Goal: Information Seeking & Learning: Understand process/instructions

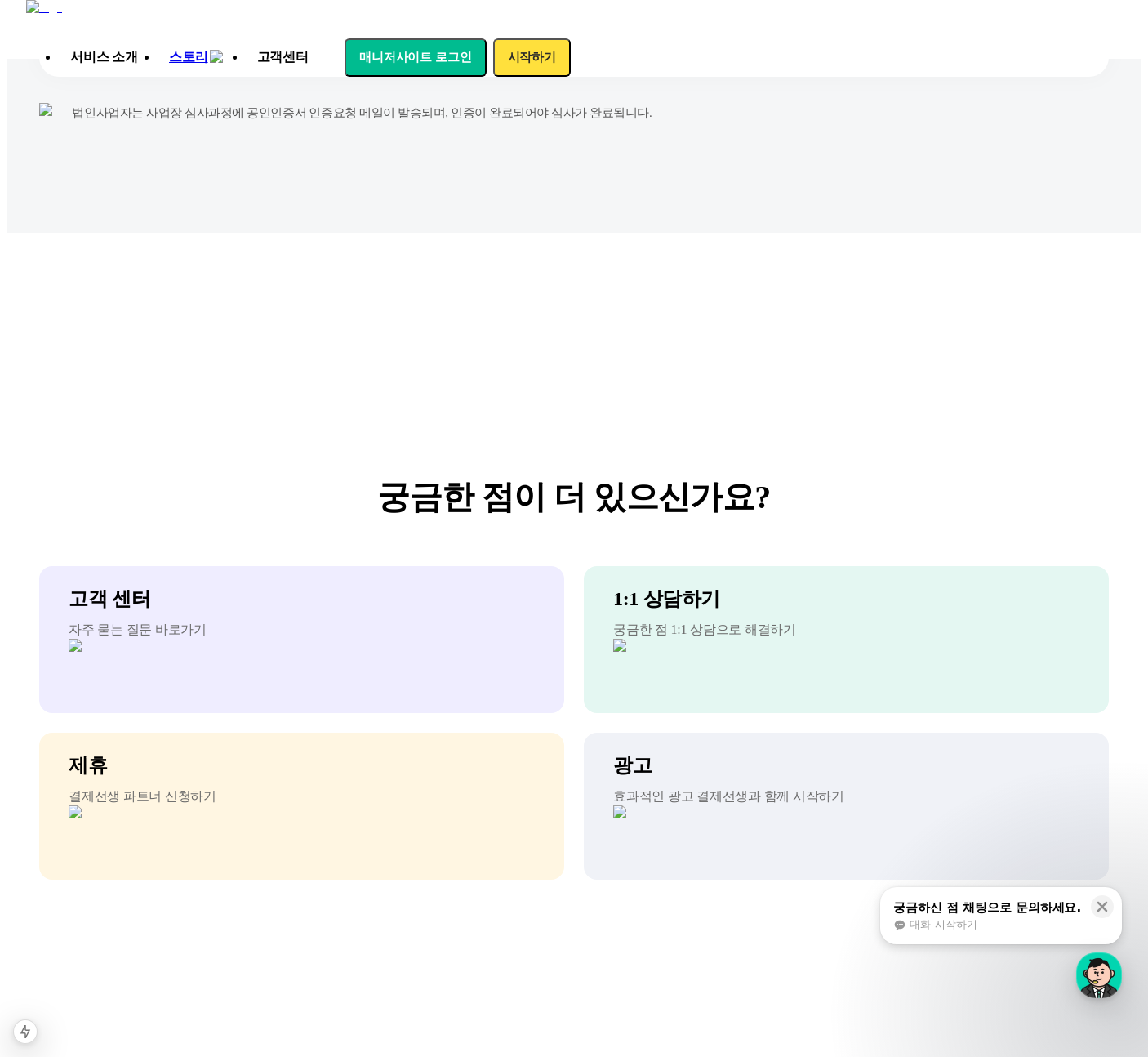
scroll to position [14317, 0]
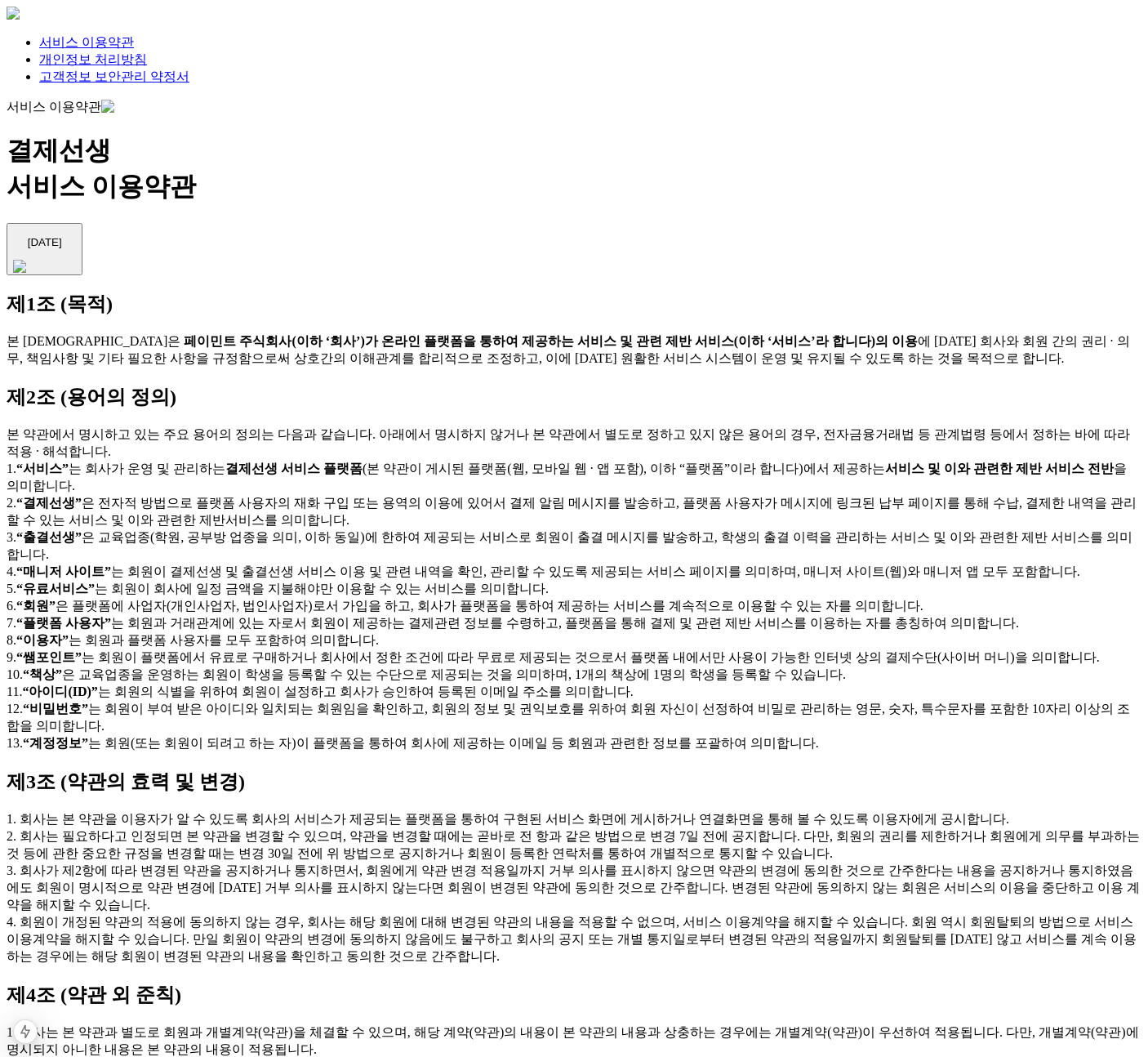
scroll to position [5063, 0]
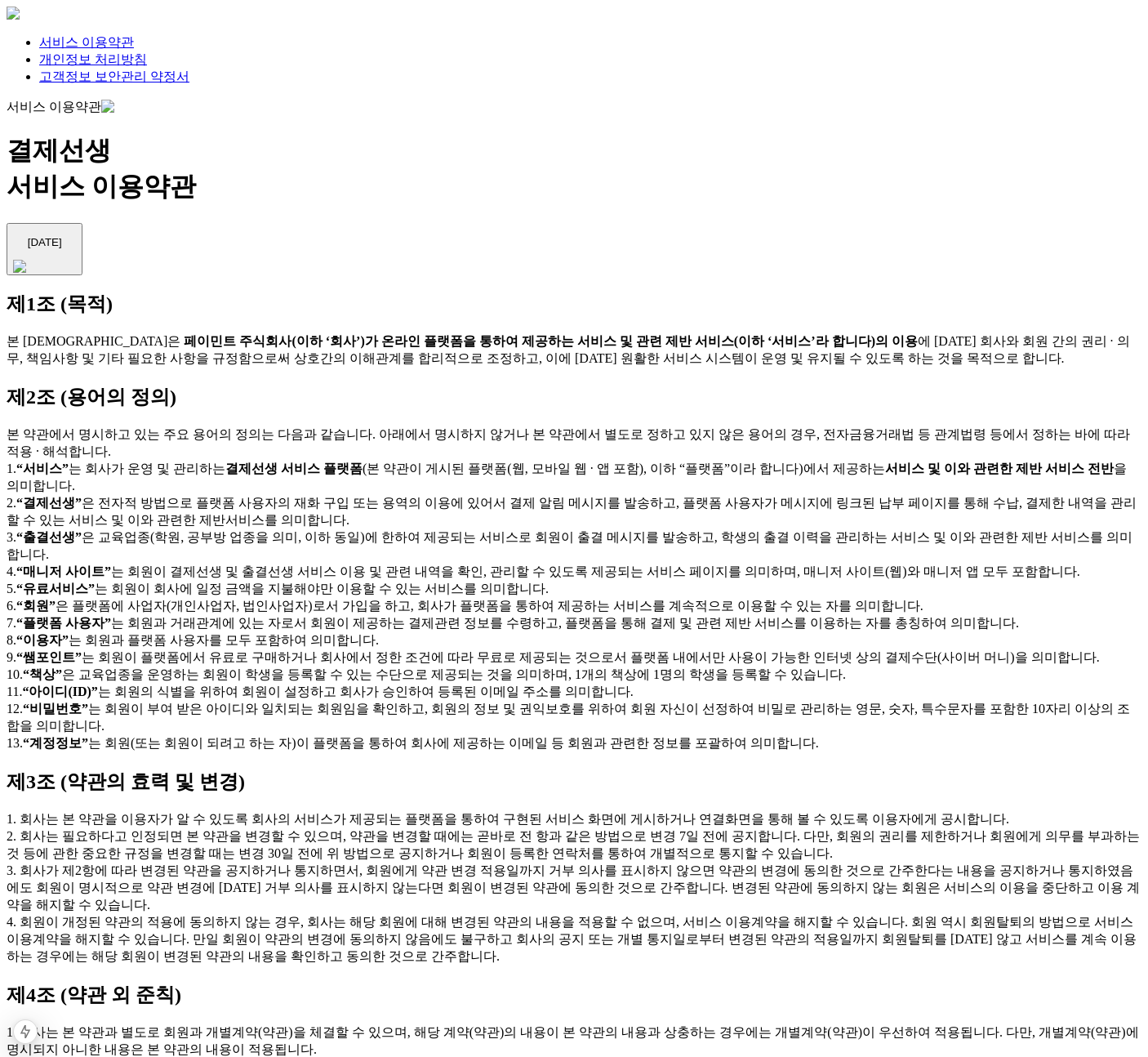
scroll to position [5063, 0]
